Goal: Task Accomplishment & Management: Manage account settings

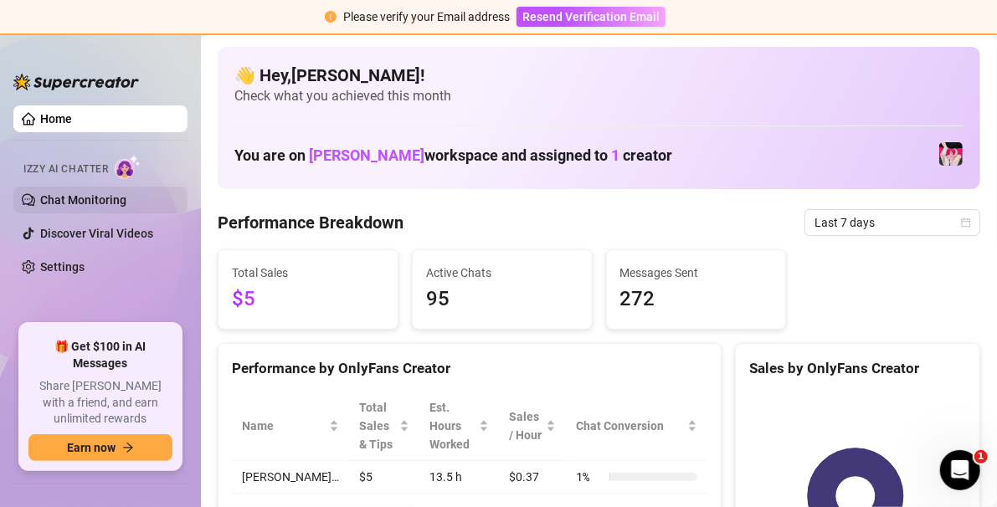
click at [115, 203] on link "Chat Monitoring" at bounding box center [83, 199] width 86 height 13
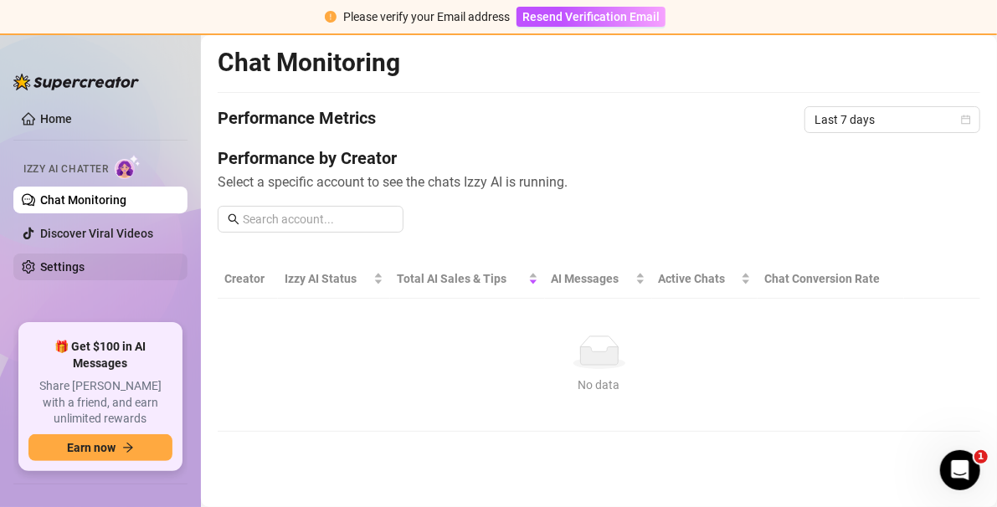
click at [78, 274] on link "Settings" at bounding box center [62, 266] width 44 height 13
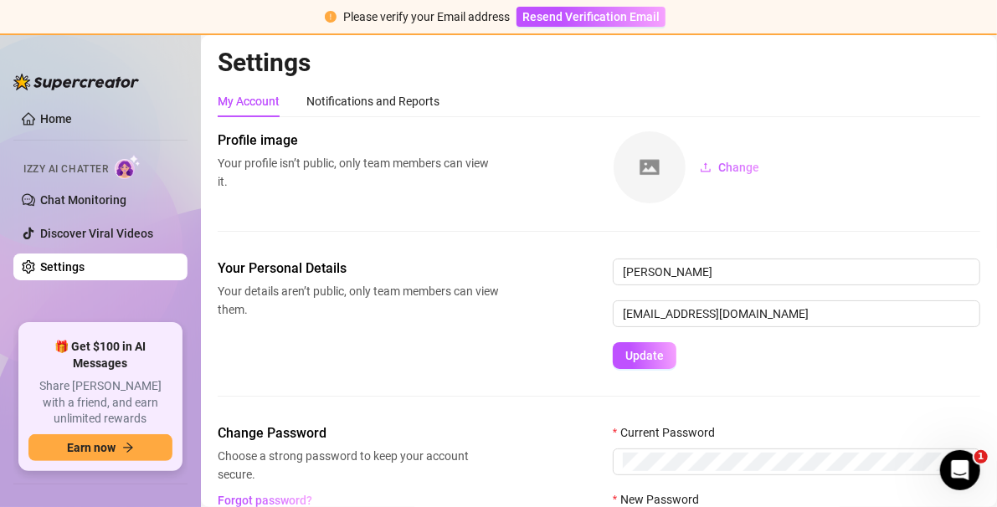
click at [85, 274] on link "Settings" at bounding box center [62, 266] width 44 height 13
click at [57, 114] on link "Home" at bounding box center [56, 118] width 32 height 13
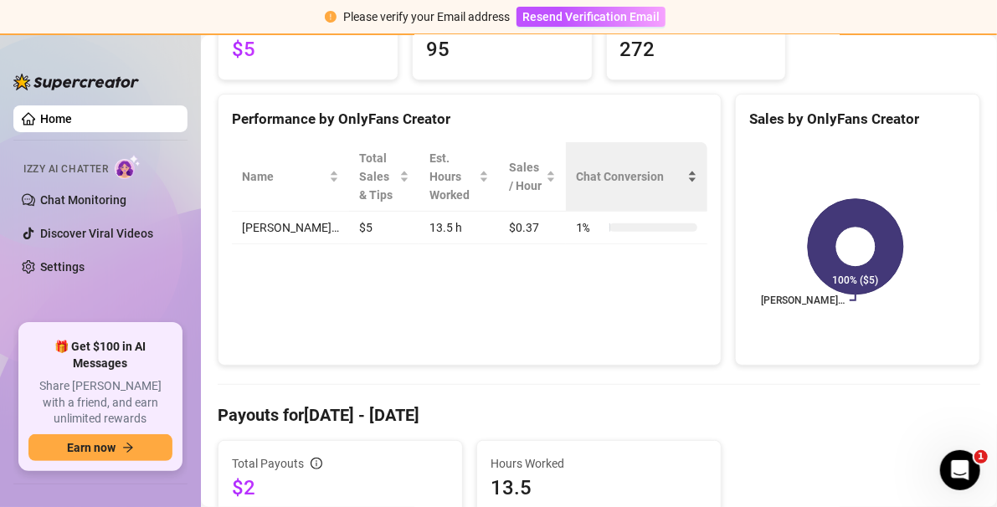
scroll to position [251, 0]
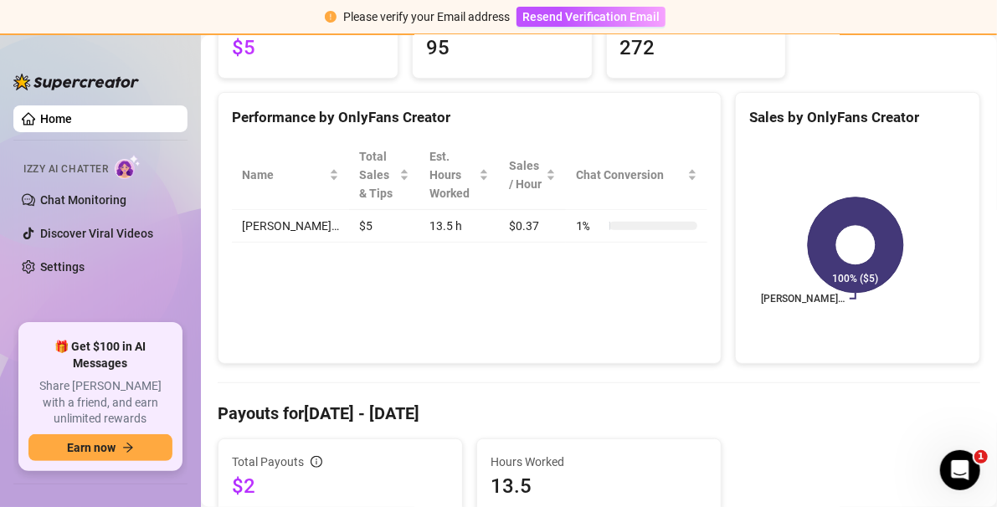
click at [286, 224] on td "[PERSON_NAME]…" at bounding box center [290, 226] width 117 height 33
click at [279, 230] on td "[PERSON_NAME]…" at bounding box center [290, 226] width 117 height 33
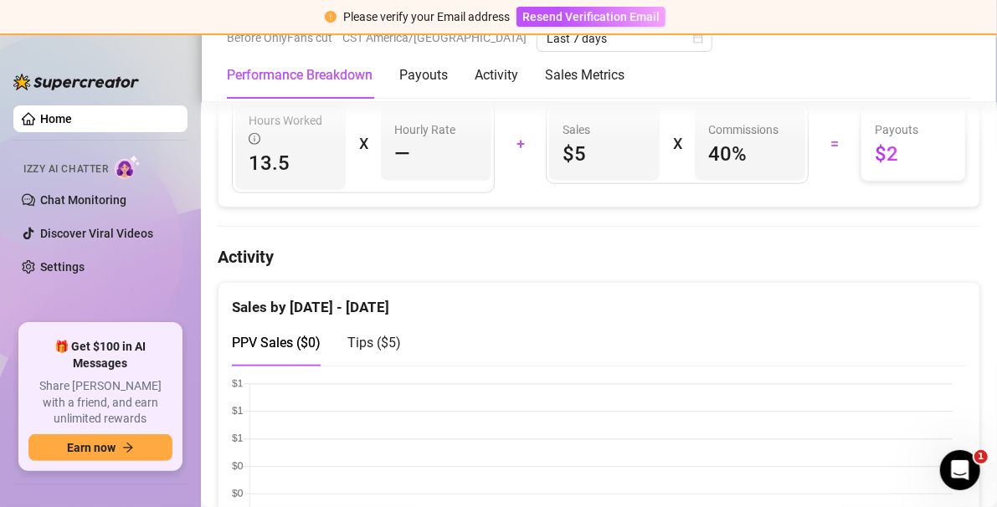
scroll to position [0, 0]
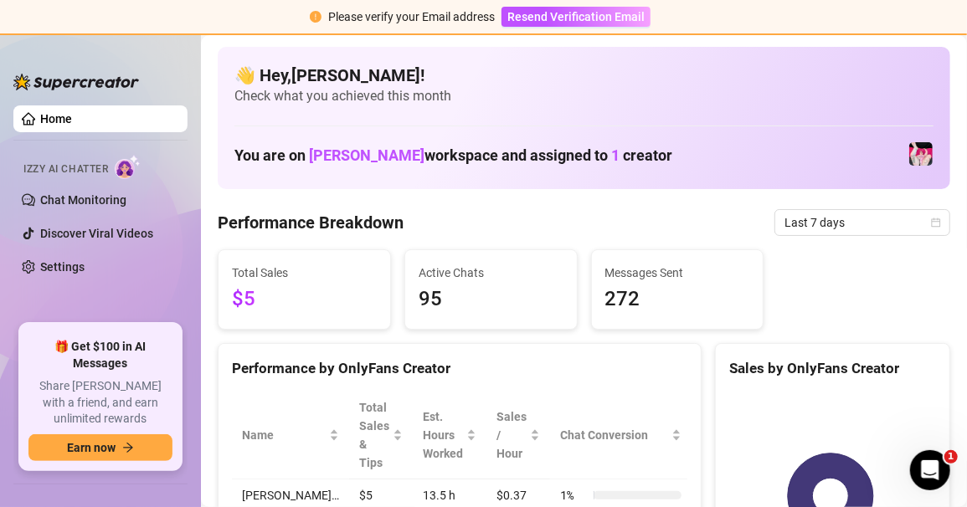
click at [667, 386] on div "Britney… 100% ($5)" at bounding box center [833, 497] width 234 height 236
